Goal: Task Accomplishment & Management: Complete application form

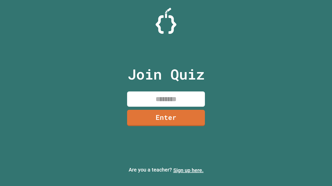
click at [188, 171] on link "Sign up here." at bounding box center [188, 171] width 30 height 6
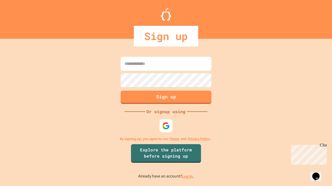
click at [188, 177] on link "Log in." at bounding box center [188, 176] width 12 height 5
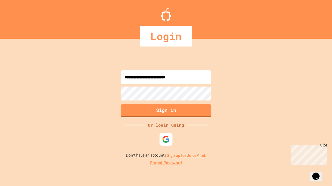
type input "**********"
